Goal: Transaction & Acquisition: Purchase product/service

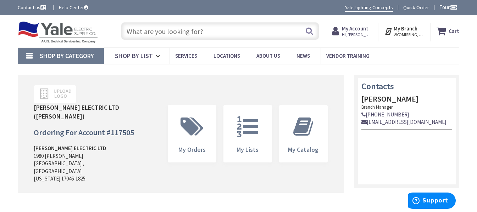
click at [143, 30] on input "text" at bounding box center [220, 31] width 198 height 18
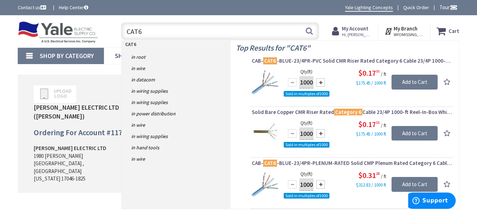
type input "CAT6"
click at [301, 114] on span "Solid Bare Copper CMR Riser Rated Category 6 Cable 23/4P 1000-ft Reel-In-Box Wh…" at bounding box center [352, 112] width 200 height 7
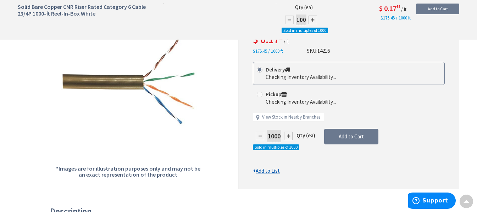
click at [255, 94] on div "Pickup Checking Inventory Availability..." at bounding box center [349, 98] width 192 height 23
click at [258, 95] on span at bounding box center [260, 95] width 6 height 6
click at [258, 95] on input "Pickup Checking Inventory Availability..." at bounding box center [260, 94] width 5 height 5
radio input "true"
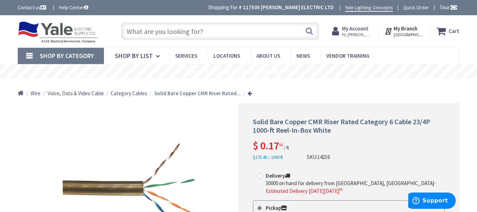
click at [141, 29] on input "text" at bounding box center [220, 31] width 198 height 18
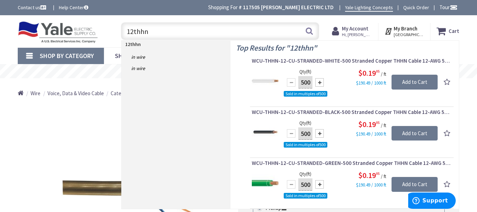
type input "12thhn"
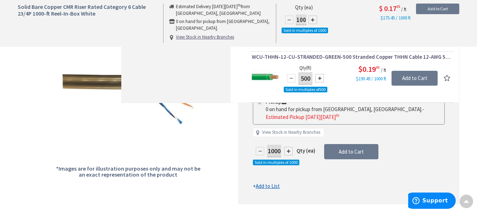
scroll to position [71, 0]
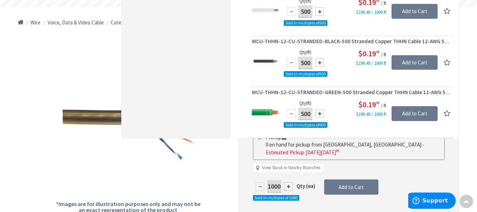
click at [307, 93] on span "WCU-THHN-12-CU-STRANDED-GREEN-500 Stranded Copper THHN Cable 12-AWG 500-ft Spoo…" at bounding box center [352, 92] width 200 height 7
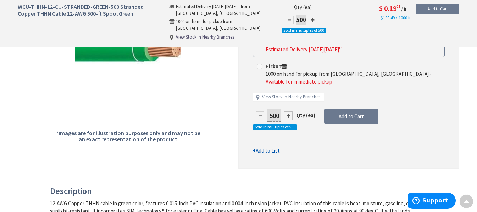
click at [259, 60] on div "Pickup 1000 on hand for pickup from [GEOGRAPHIC_DATA], [GEOGRAPHIC_DATA]. - Ava…" at bounding box center [349, 74] width 192 height 30
click at [259, 66] on span at bounding box center [260, 67] width 6 height 6
click at [259, 66] on input "Pickup 1000 on hand for pickup from Lebanon, PA. - Available for immediate pick…" at bounding box center [260, 66] width 5 height 5
radio input "true"
